Goal: Transaction & Acquisition: Purchase product/service

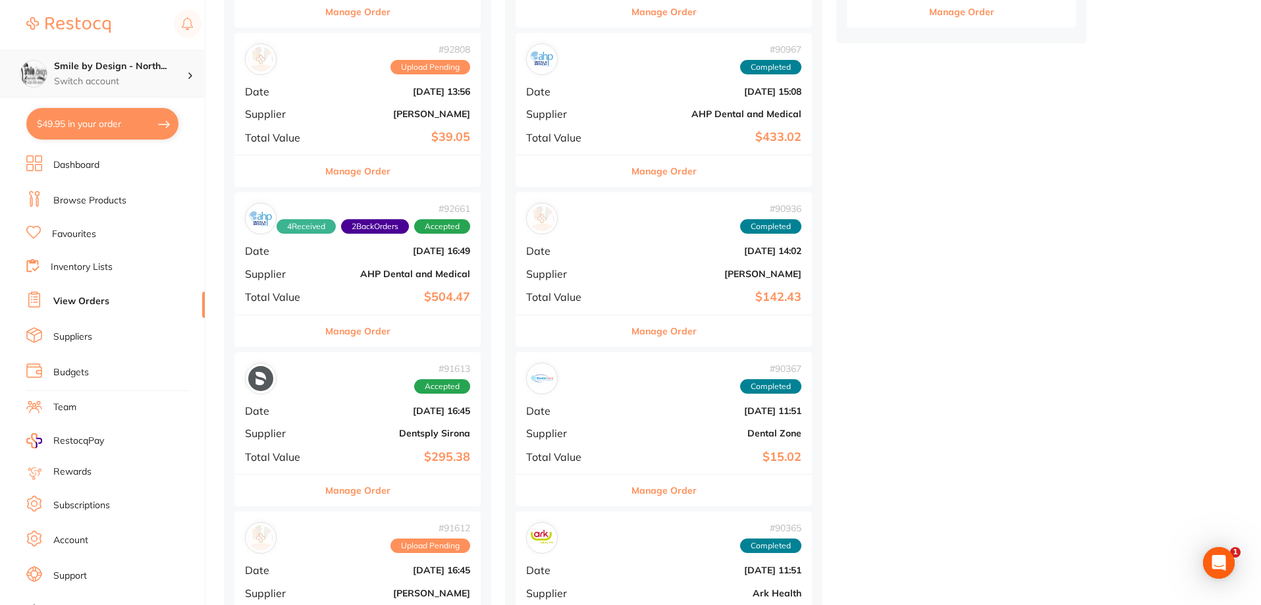
click at [125, 68] on h4 "Smile by Design - North..." at bounding box center [120, 66] width 133 height 13
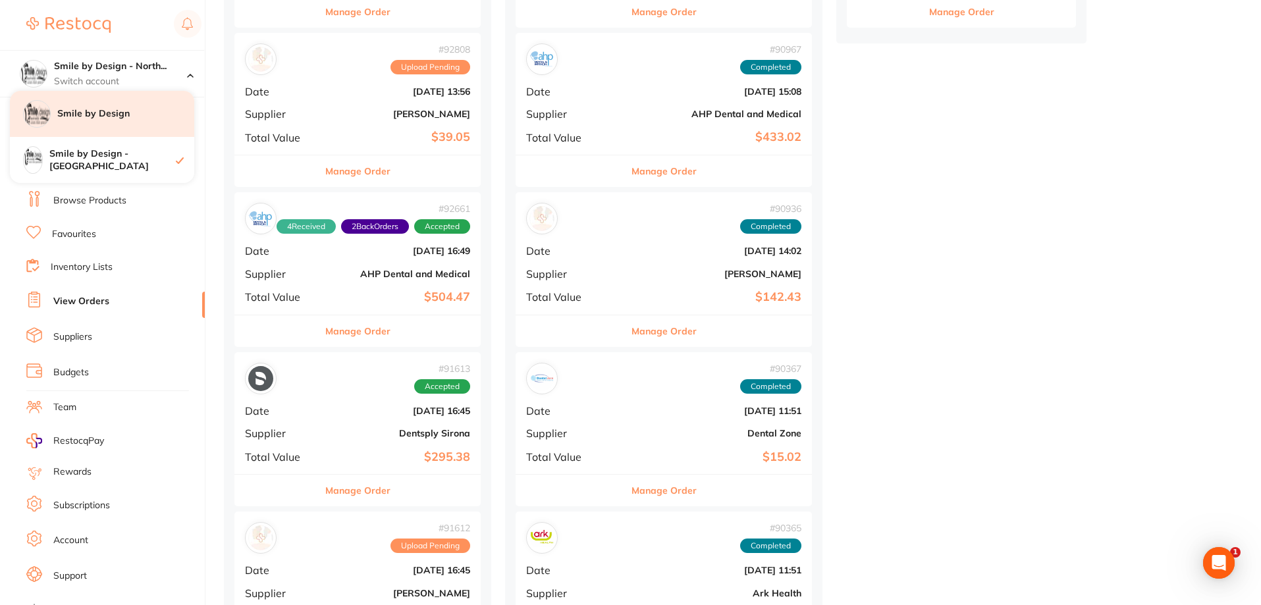
click at [126, 112] on h4 "Smile by Design" at bounding box center [125, 113] width 137 height 13
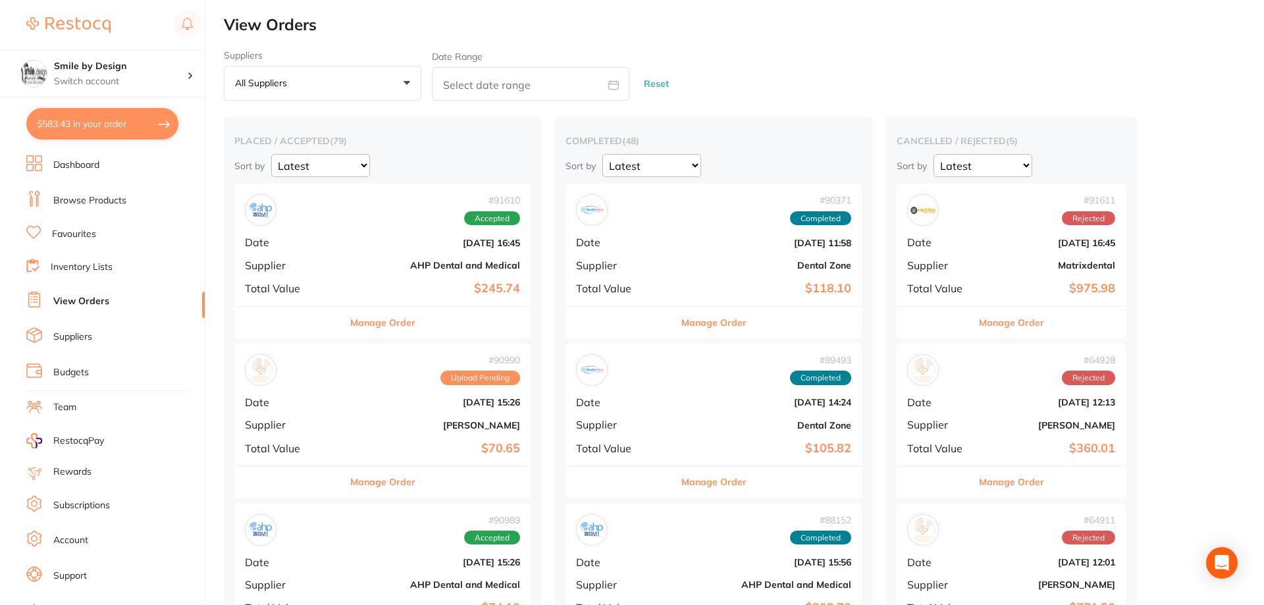
click at [84, 128] on button "$583.43 in your order" at bounding box center [102, 124] width 152 height 32
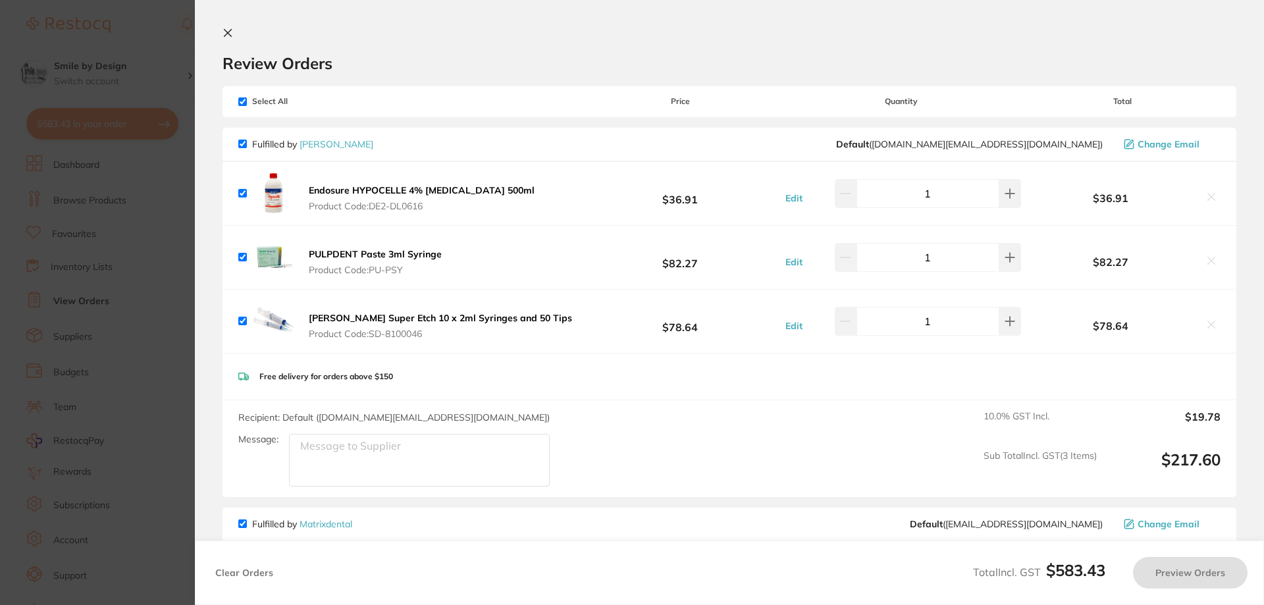
checkbox input "true"
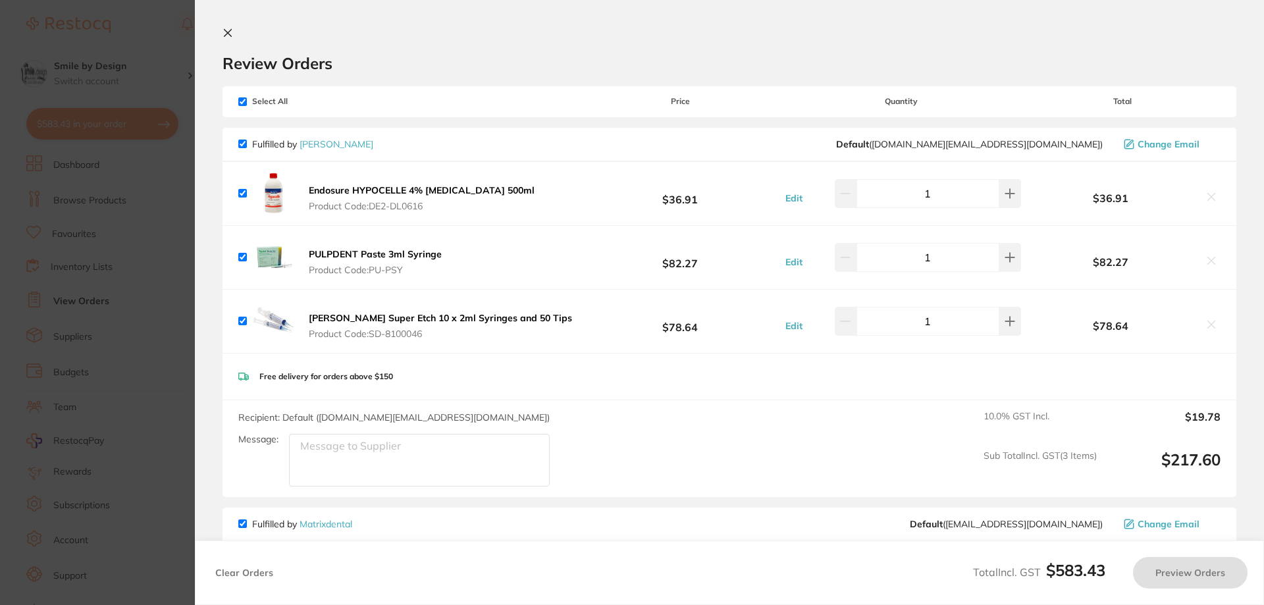
checkbox input "true"
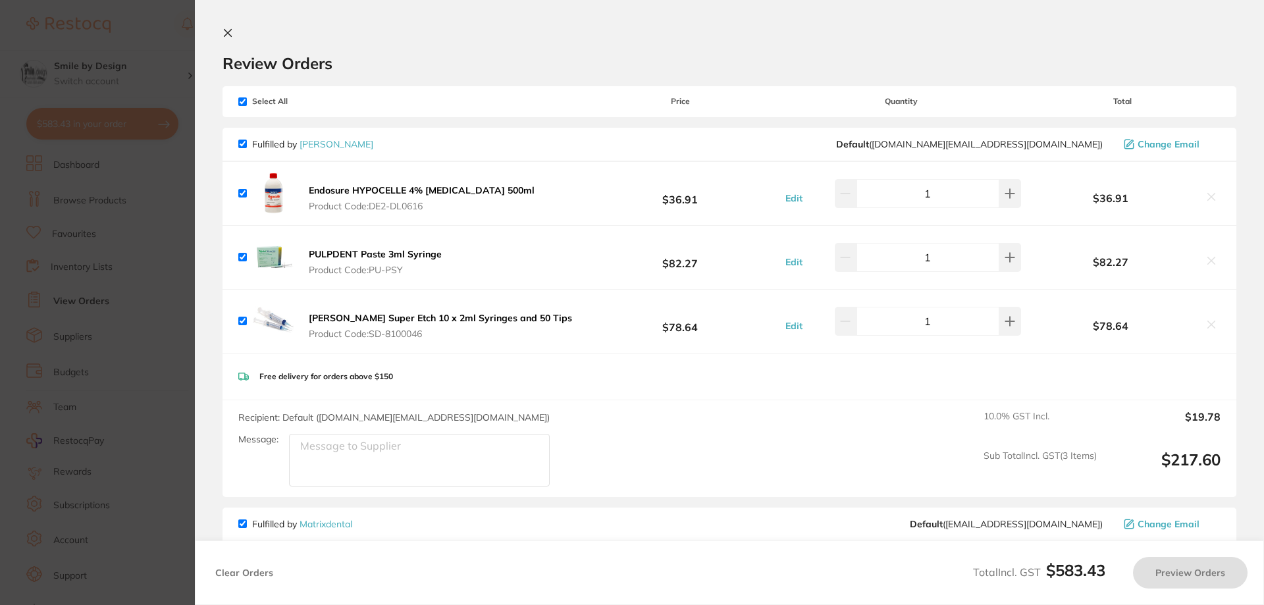
checkbox input "true"
click at [392, 255] on b "PULPDENT Paste 3ml Syringe" at bounding box center [375, 254] width 133 height 12
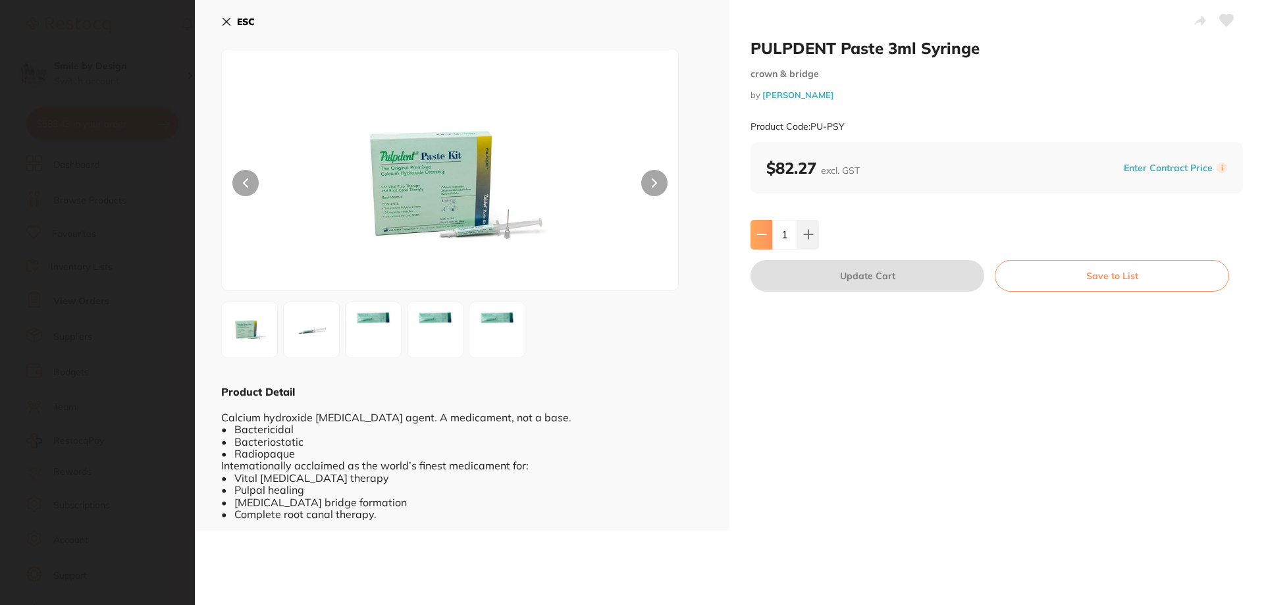
click at [757, 230] on icon at bounding box center [762, 234] width 11 height 11
type input "0"
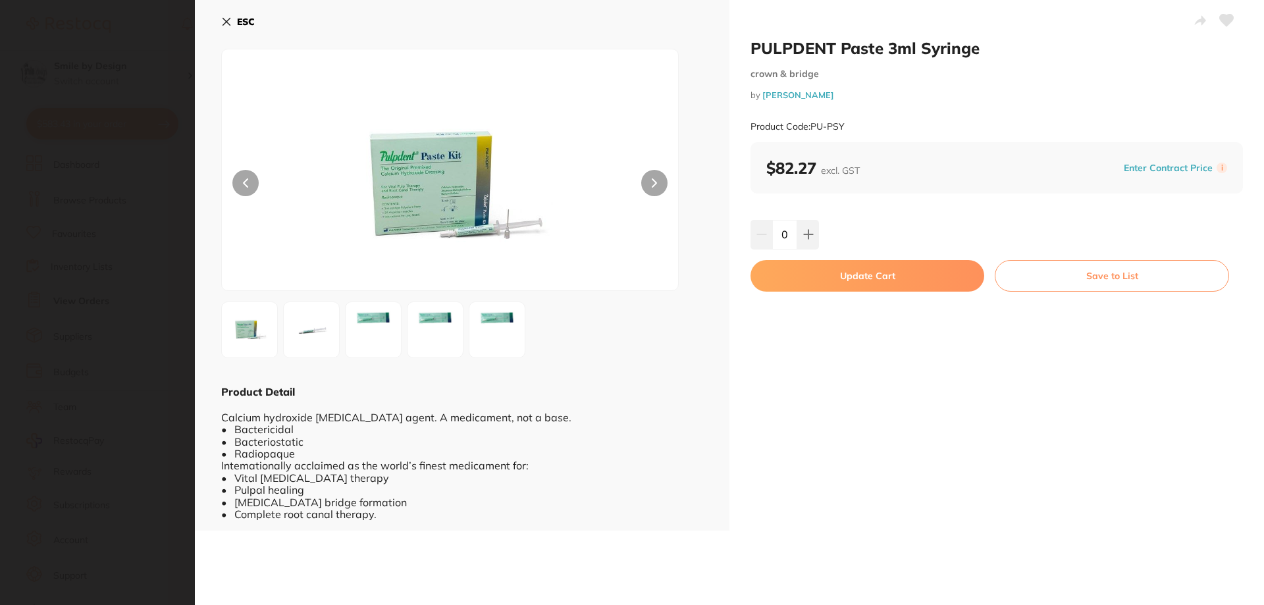
click at [826, 285] on button "Update Cart" at bounding box center [868, 276] width 234 height 32
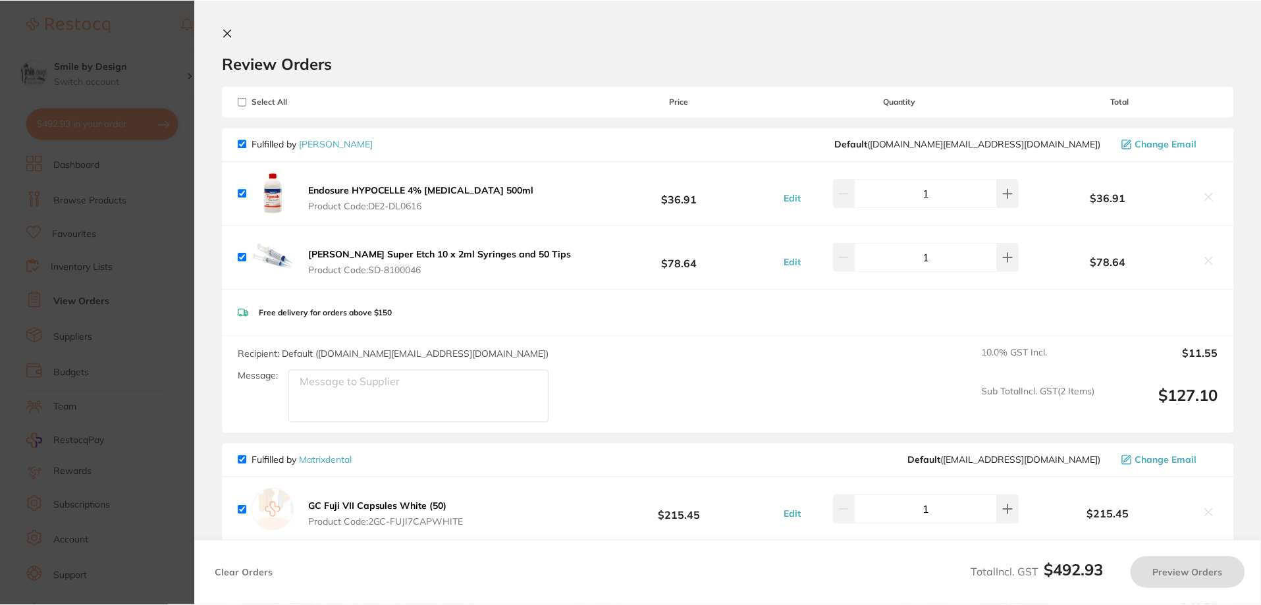
scroll to position [790, 0]
checkbox input "true"
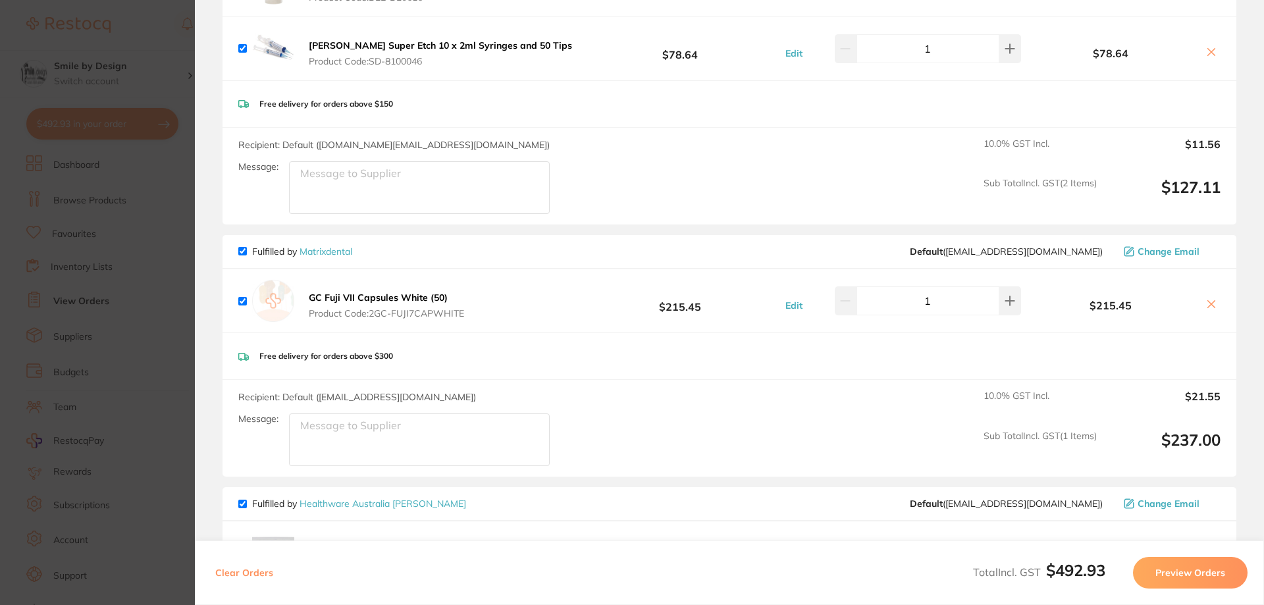
scroll to position [198, 0]
